Goal: Task Accomplishment & Management: Manage account settings

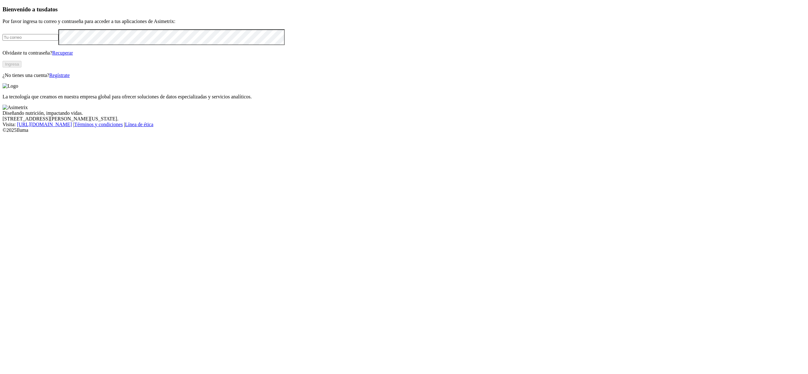
click at [58, 41] on input "email" at bounding box center [31, 37] width 56 height 7
click at [21, 68] on button "Ingresa" at bounding box center [12, 64] width 19 height 7
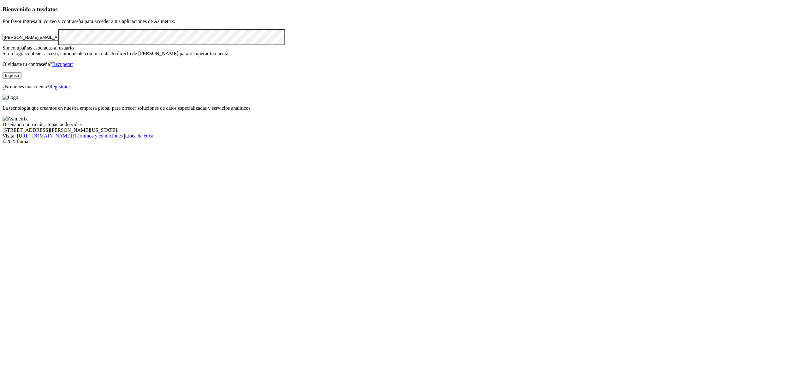
click at [21, 79] on button "Ingresa" at bounding box center [12, 75] width 19 height 7
click at [58, 41] on input "[PERSON_NAME][EMAIL_ADDRESS][PERSON_NAME][DOMAIN_NAME]" at bounding box center [31, 37] width 56 height 7
click at [21, 79] on button "Ingresa" at bounding box center [12, 75] width 19 height 7
drag, startPoint x: 124, startPoint y: 109, endPoint x: 211, endPoint y: 111, distance: 87.8
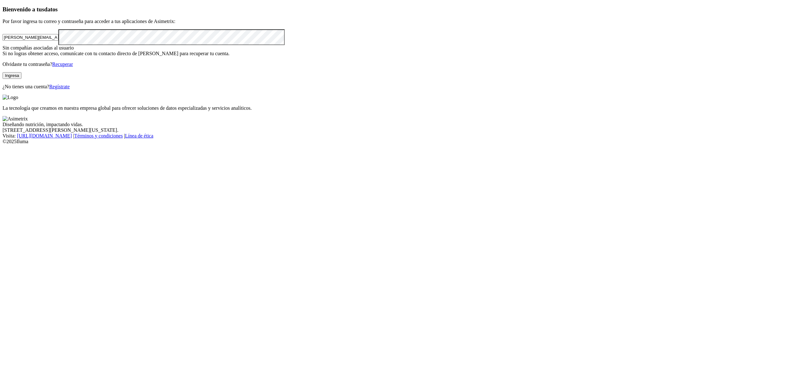
click at [58, 41] on input "[PERSON_NAME][EMAIL_ADDRESS][PERSON_NAME][DOMAIN_NAME]" at bounding box center [31, 37] width 56 height 7
click at [65, 67] on p "Olvidaste tu contraseña? Recuperar" at bounding box center [404, 65] width 803 height 6
click at [3, 90] on div "Bienvenido a tus datos Por favor ingresa tu correo y contraseña para acceder a …" at bounding box center [404, 48] width 803 height 84
click at [21, 79] on button "Ingresa" at bounding box center [12, 75] width 19 height 7
click at [58, 41] on input "[PERSON_NAME].[PERSON_NAME]" at bounding box center [31, 37] width 56 height 7
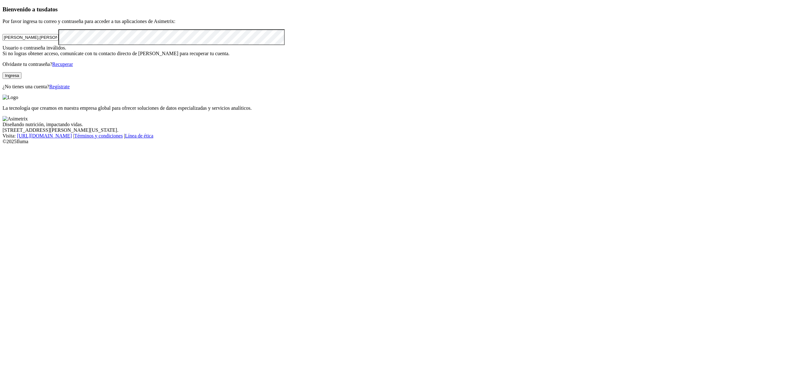
type input "[PERSON_NAME][EMAIL_ADDRESS][PERSON_NAME][DOMAIN_NAME]"
click at [21, 79] on button "Ingresa" at bounding box center [12, 75] width 19 height 7
drag, startPoint x: 88, startPoint y: 158, endPoint x: 281, endPoint y: 186, distance: 195.7
click at [281, 90] on div "Bienvenido a tus datos Por favor ingresa tu correo y contraseña para acceder a …" at bounding box center [404, 48] width 803 height 84
copy div "Sin compañías asociadas al usuario Si no logras obtener acceso, comunícate con …"
